Goal: Find contact information: Find contact information

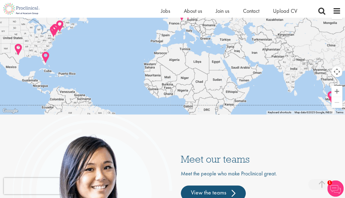
scroll to position [1144, 0]
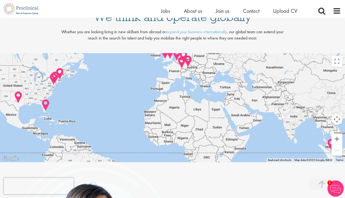
click at [19, 95] on img at bounding box center [18, 97] width 13 height 17
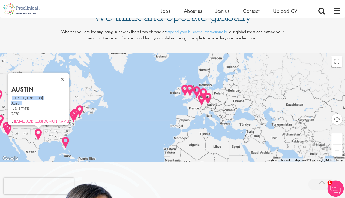
drag, startPoint x: 22, startPoint y: 93, endPoint x: 35, endPoint y: 99, distance: 13.9
click at [34, 99] on div "600 Congress Avenue, Austin, Texas, 78701, E. info@Proclinical.com" at bounding box center [39, 110] width 57 height 26
click at [45, 86] on h2 "Austin" at bounding box center [39, 89] width 57 height 7
drag, startPoint x: 18, startPoint y: 93, endPoint x: 33, endPoint y: 107, distance: 20.4
click at [33, 107] on div "Austin 600 Congress Avenue, Austin, Texas, 78701, E. info@Proclinical.com" at bounding box center [38, 98] width 61 height 53
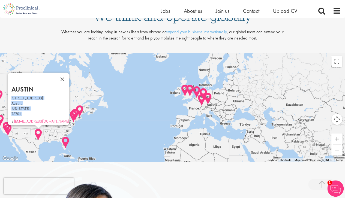
copy div "600 Congress Avenue, Austin, Texas, 78701,"
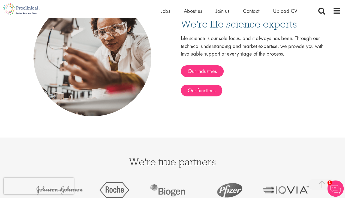
scroll to position [899, 0]
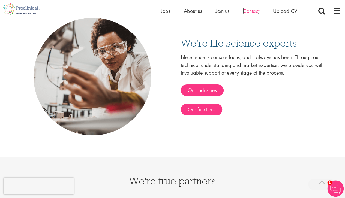
click at [252, 10] on span "Contact" at bounding box center [251, 10] width 16 height 7
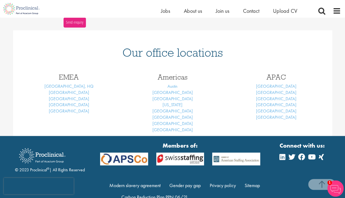
scroll to position [227, 0]
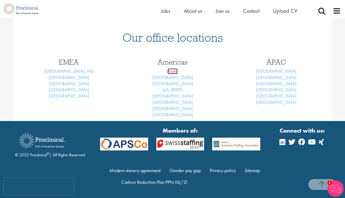
click at [172, 71] on link "Austin" at bounding box center [172, 71] width 10 height 6
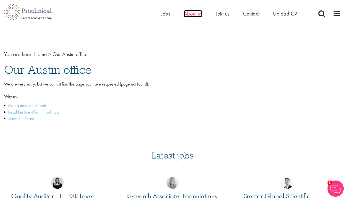
click at [191, 15] on span "About us" at bounding box center [193, 13] width 18 height 7
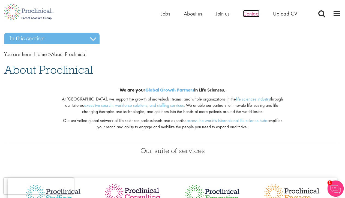
click at [255, 15] on span "Contact" at bounding box center [251, 13] width 16 height 7
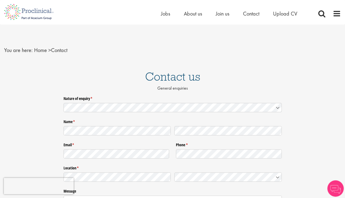
drag, startPoint x: 149, startPoint y: 0, endPoint x: 131, endPoint y: 0, distance: 18.5
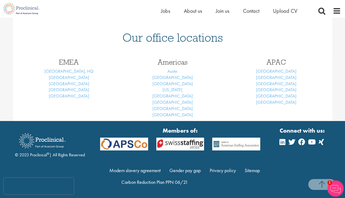
scroll to position [227, 0]
drag, startPoint x: 29, startPoint y: 156, endPoint x: 46, endPoint y: 154, distance: 16.5
click at [47, 155] on div "© 2023 Proclinical ® | All Rights Reserved" at bounding box center [50, 143] width 70 height 29
copy div "Proclinical"
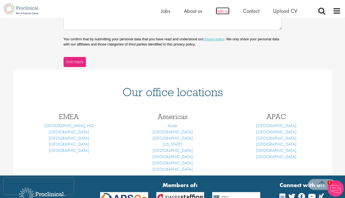
click at [216, 12] on span "Join us" at bounding box center [223, 10] width 14 height 7
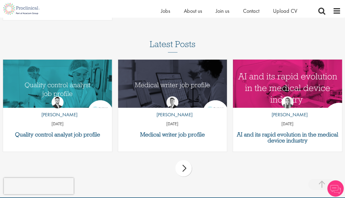
scroll to position [868, 0]
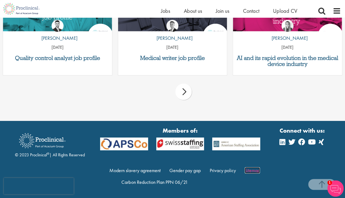
click at [252, 173] on link "Sitemap" at bounding box center [251, 170] width 15 height 6
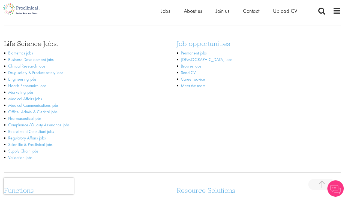
scroll to position [163, 0]
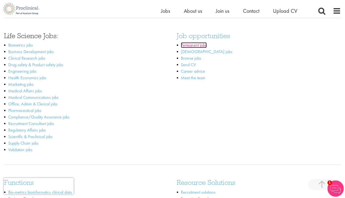
click at [195, 47] on link "Permanent jobs" at bounding box center [194, 45] width 26 height 6
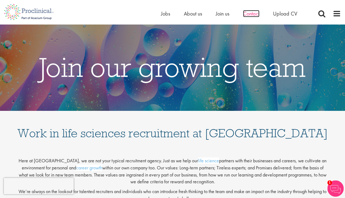
click at [255, 15] on span "Contact" at bounding box center [251, 13] width 16 height 7
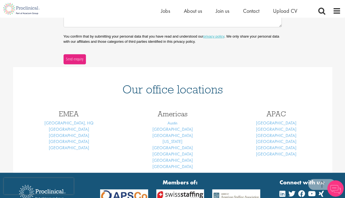
scroll to position [184, 0]
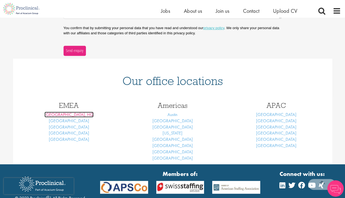
click at [66, 116] on link "[GEOGRAPHIC_DATA], HQ" at bounding box center [68, 115] width 49 height 6
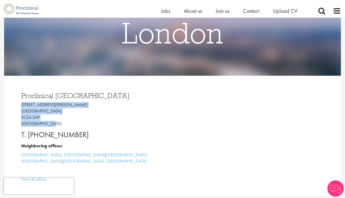
click at [55, 125] on div "Proclinical [GEOGRAPHIC_DATA] [STREET_ADDRESS][PERSON_NAME] T. [PHONE_NUMBER] N…" at bounding box center [94, 136] width 155 height 99
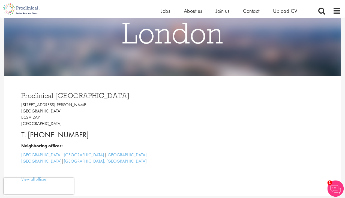
click at [89, 137] on p "T. [PHONE_NUMBER]" at bounding box center [94, 134] width 147 height 11
drag, startPoint x: 29, startPoint y: 135, endPoint x: 70, endPoint y: 131, distance: 41.4
click at [86, 132] on p "T. +44 207 437 6824" at bounding box center [94, 134] width 147 height 11
copy p "+44 207 437 6824"
